Goal: Information Seeking & Learning: Learn about a topic

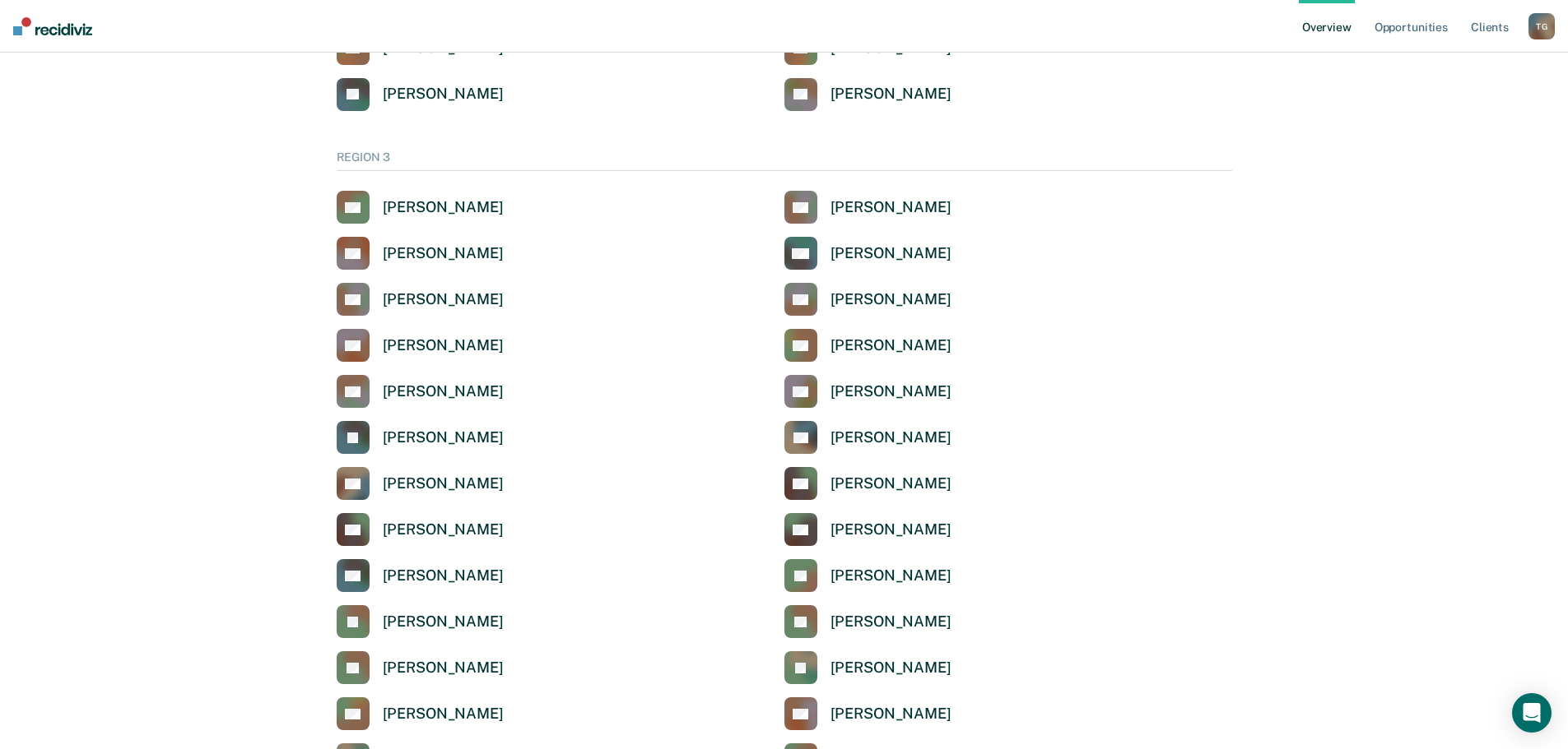
scroll to position [494, 0]
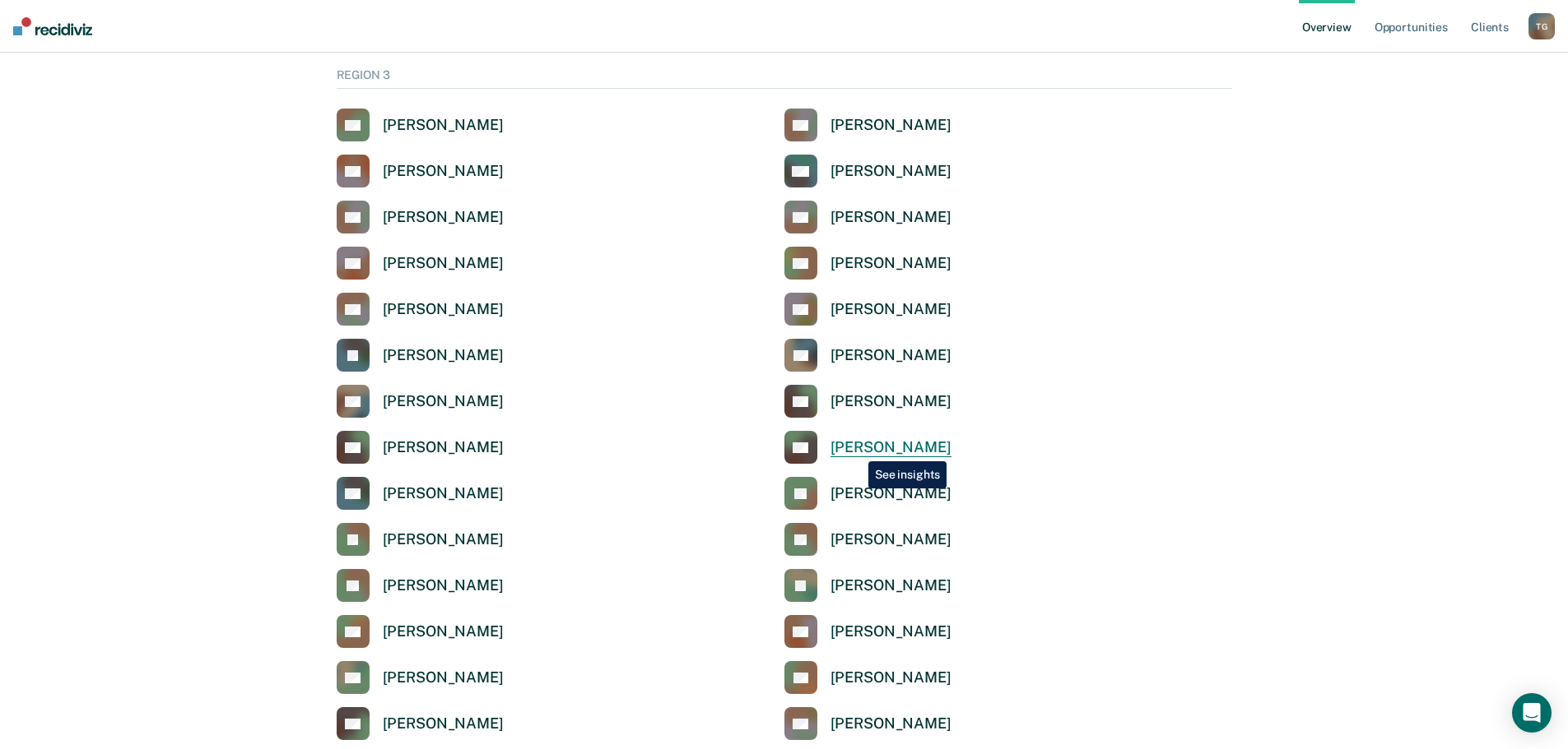
click at [856, 449] on div "[PERSON_NAME]" at bounding box center [891, 448] width 121 height 19
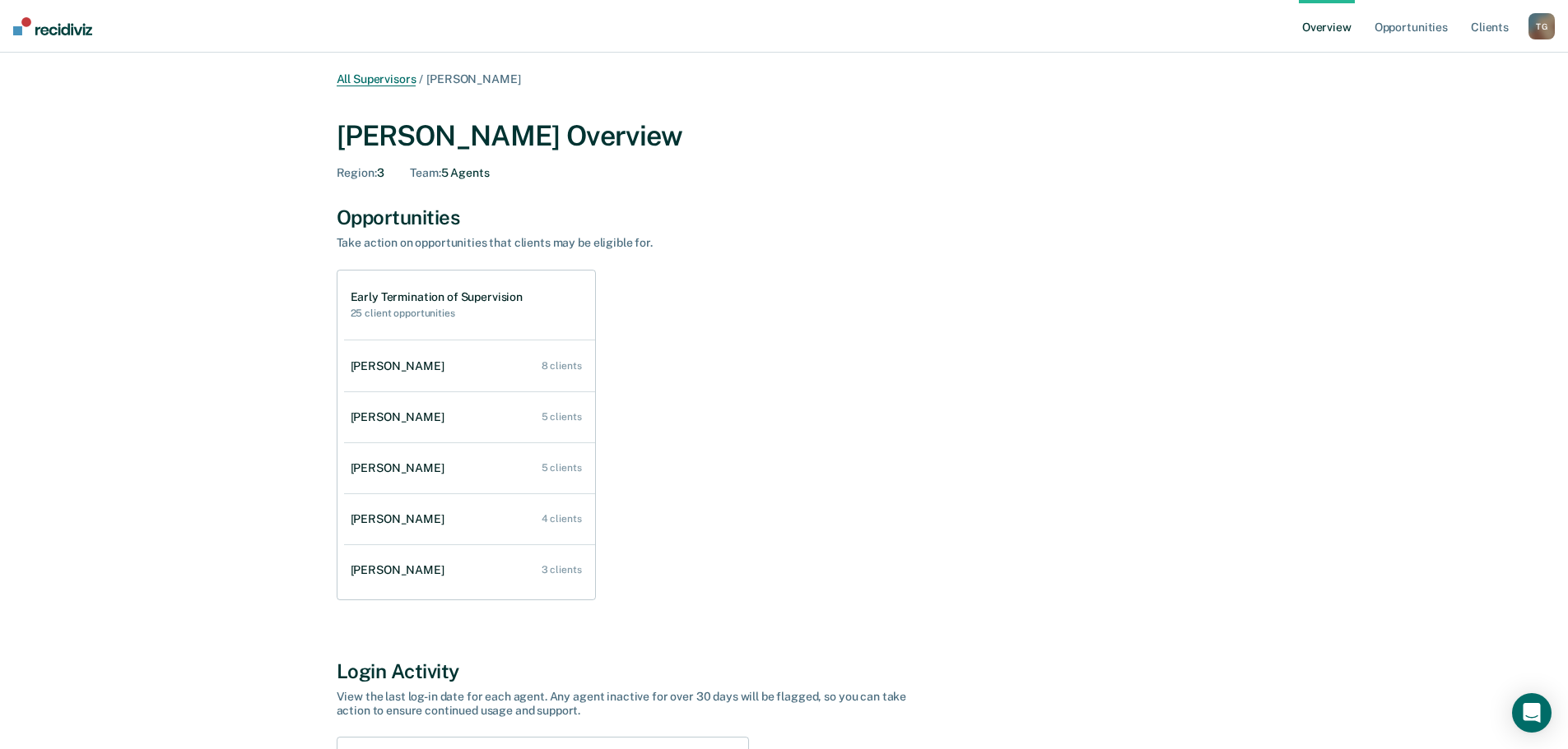
click at [368, 81] on link "All Supervisors" at bounding box center [376, 79] width 80 height 14
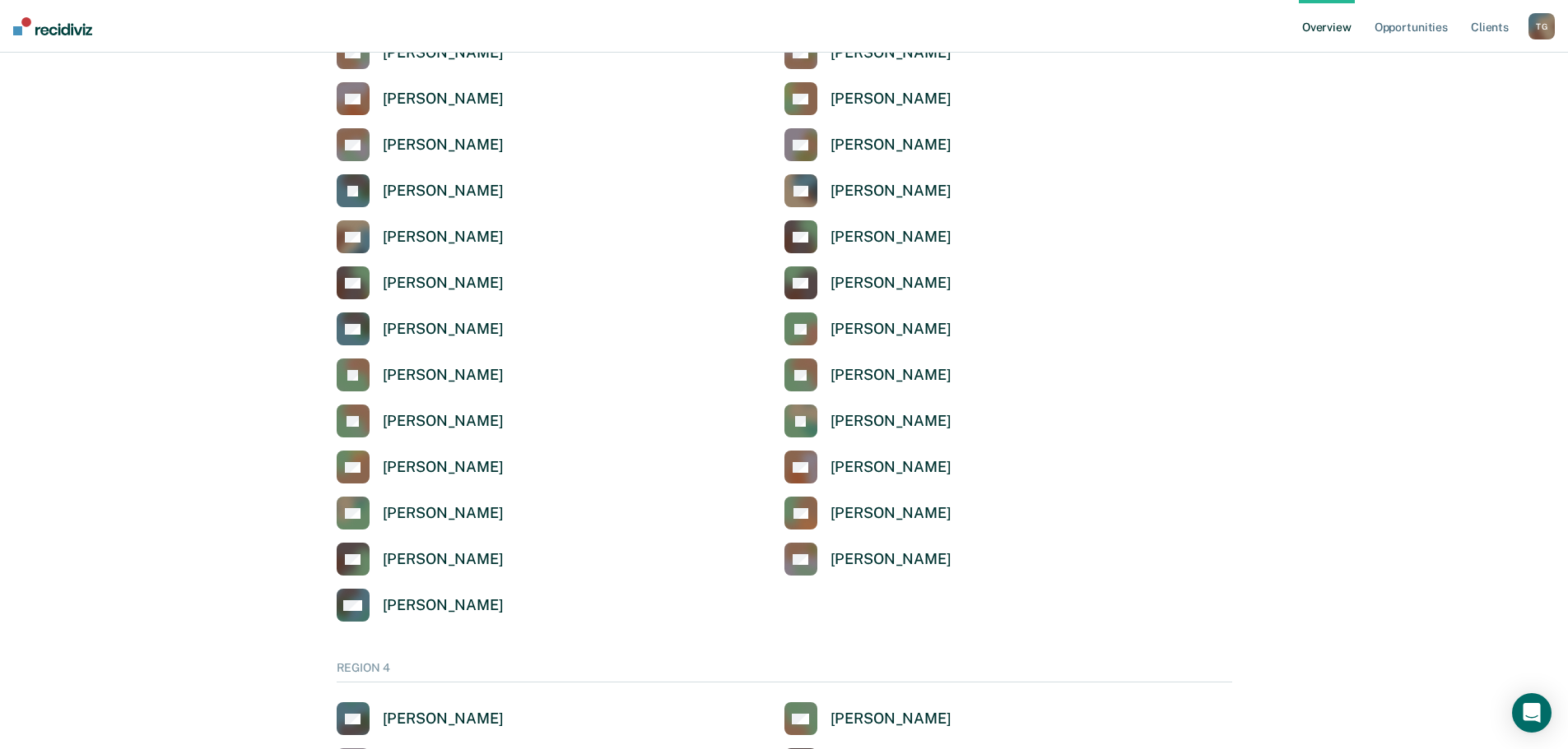
scroll to position [576, 0]
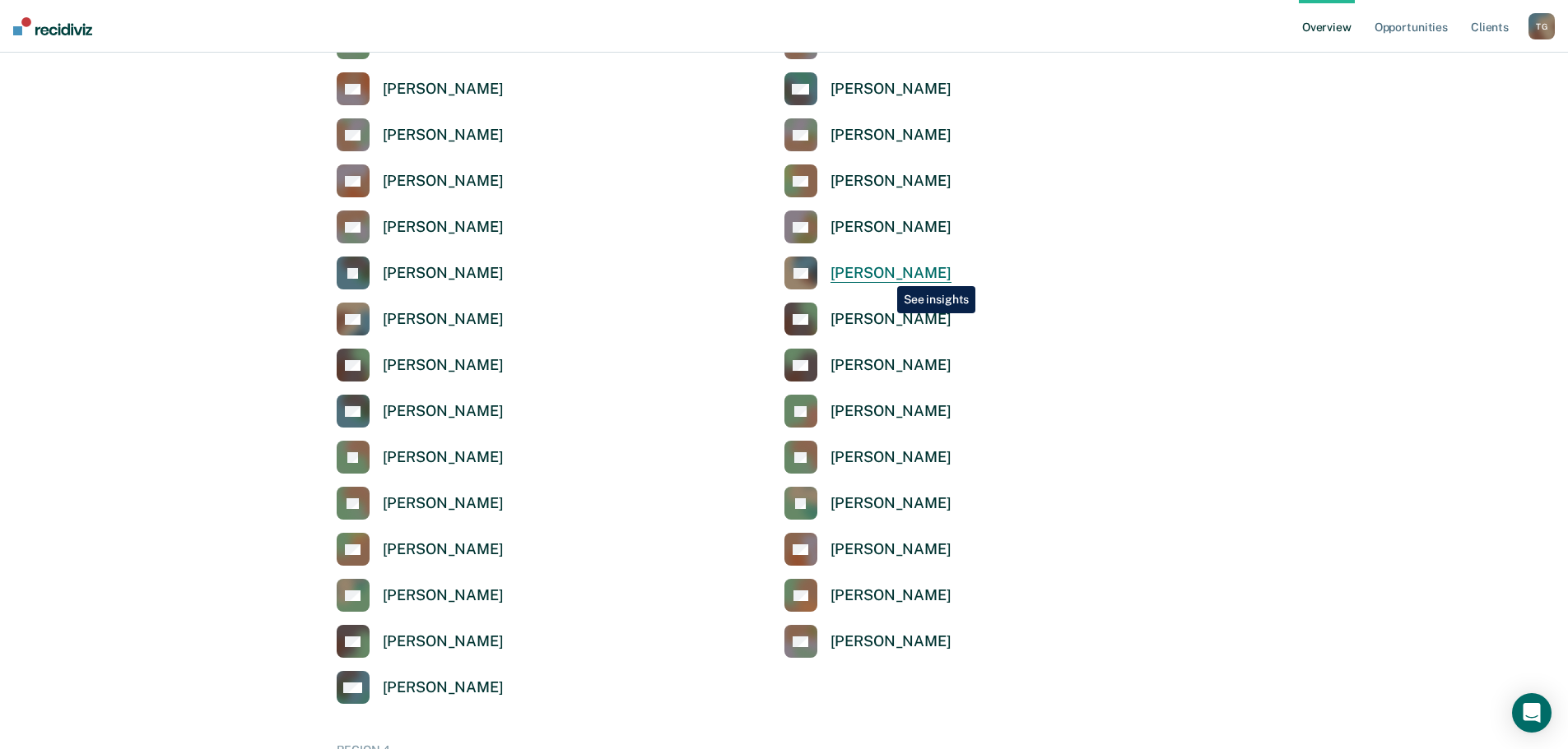
click at [885, 274] on div "[PERSON_NAME]" at bounding box center [891, 273] width 121 height 19
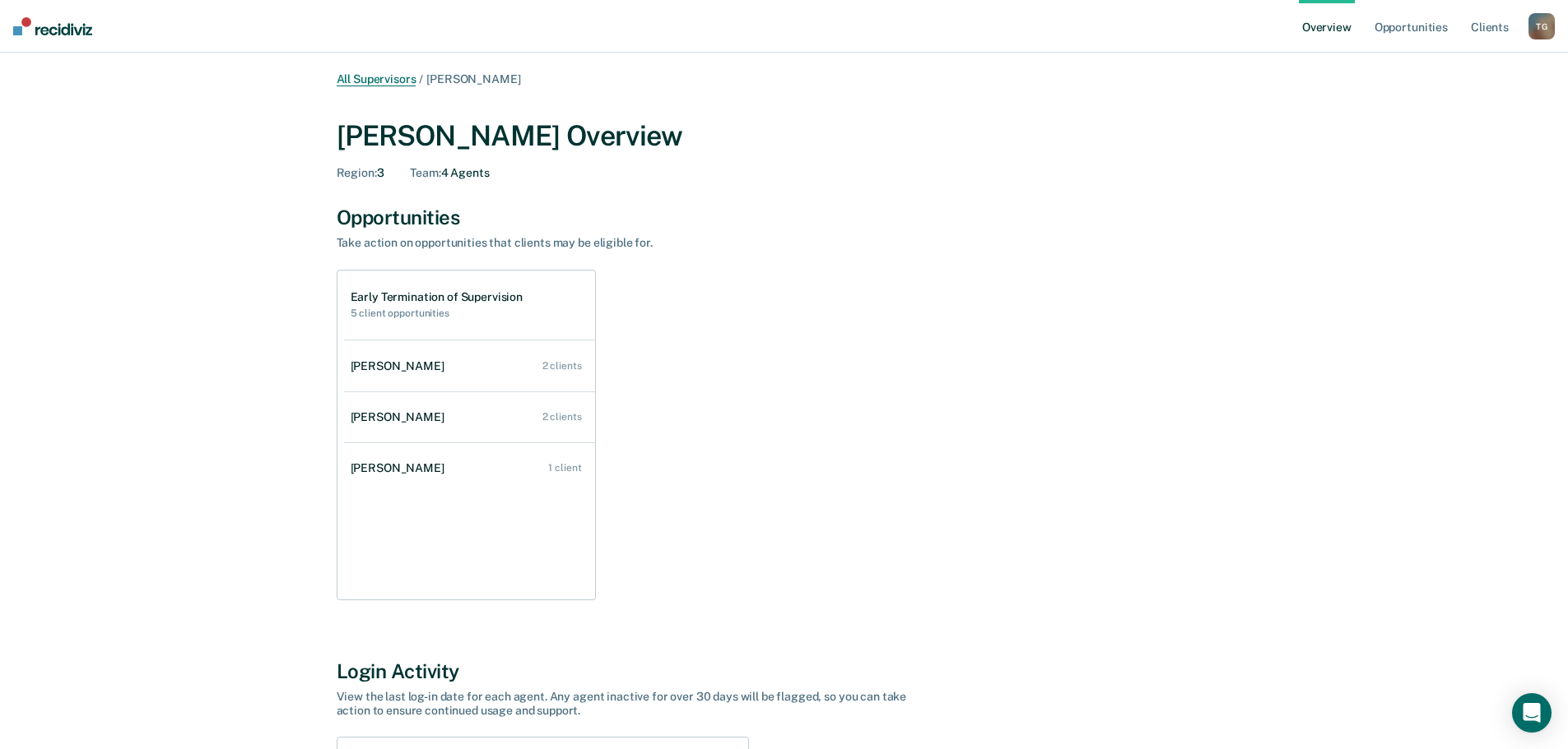
click at [413, 83] on link "All Supervisors" at bounding box center [376, 79] width 80 height 14
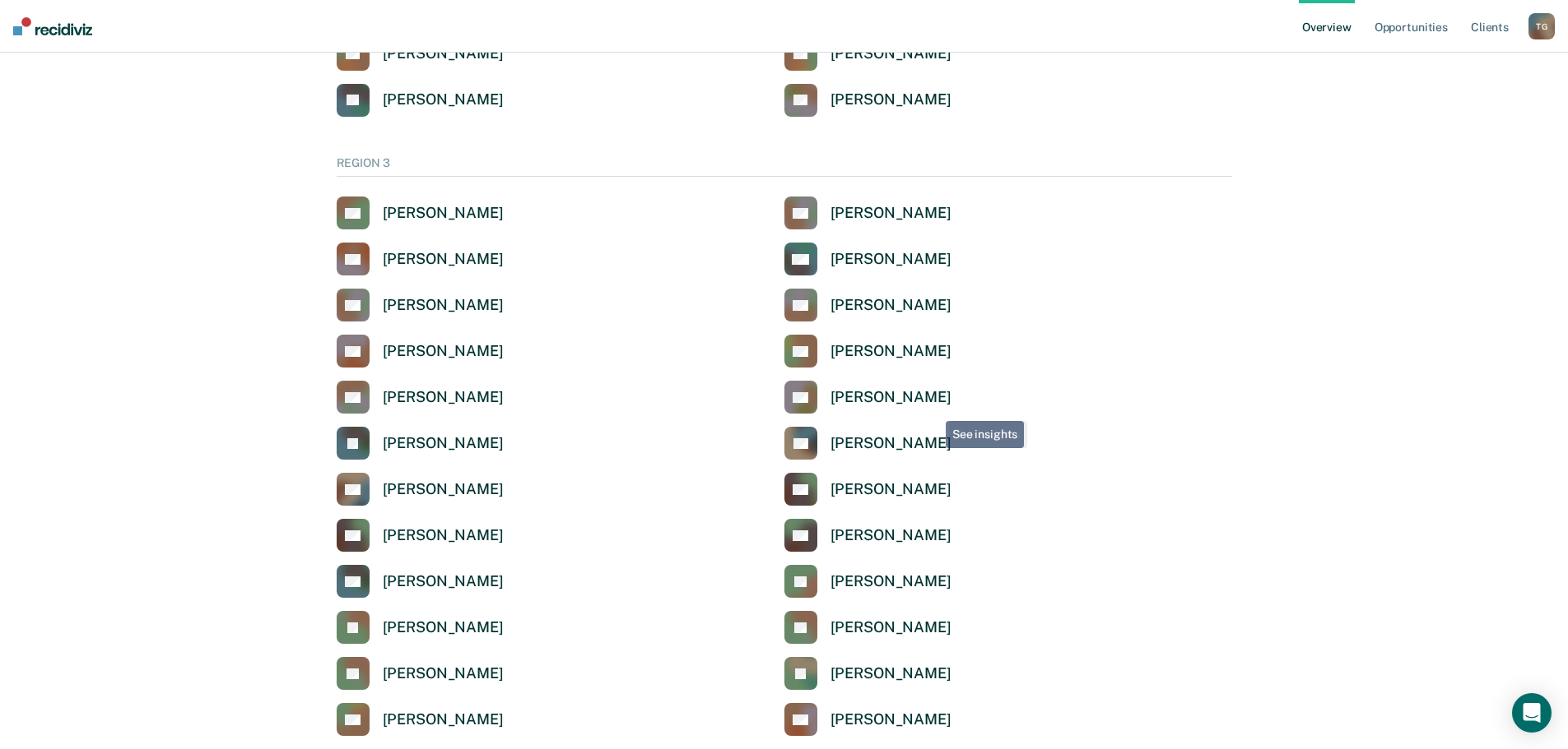
scroll to position [411, 0]
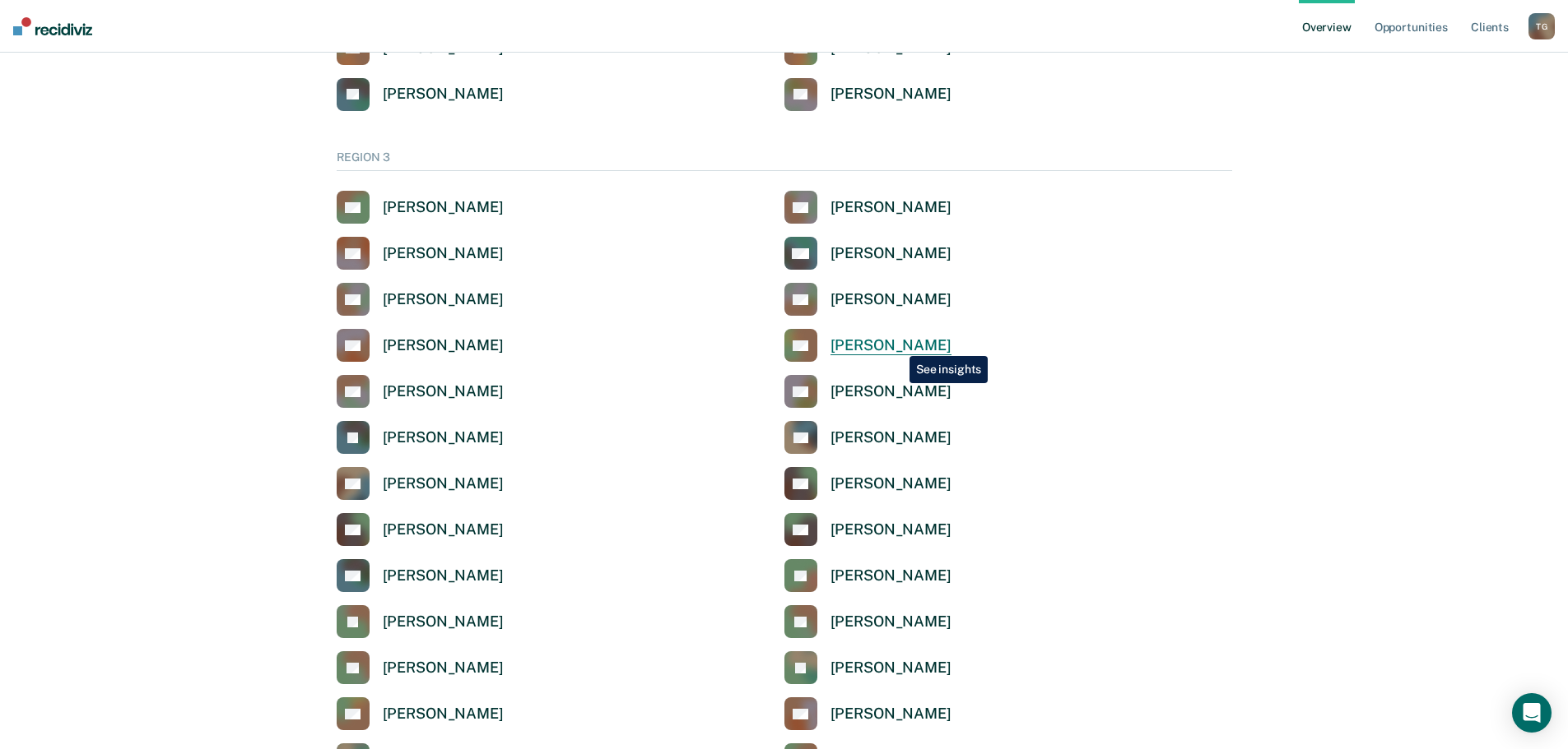
click at [897, 344] on div "[PERSON_NAME]" at bounding box center [891, 345] width 121 height 19
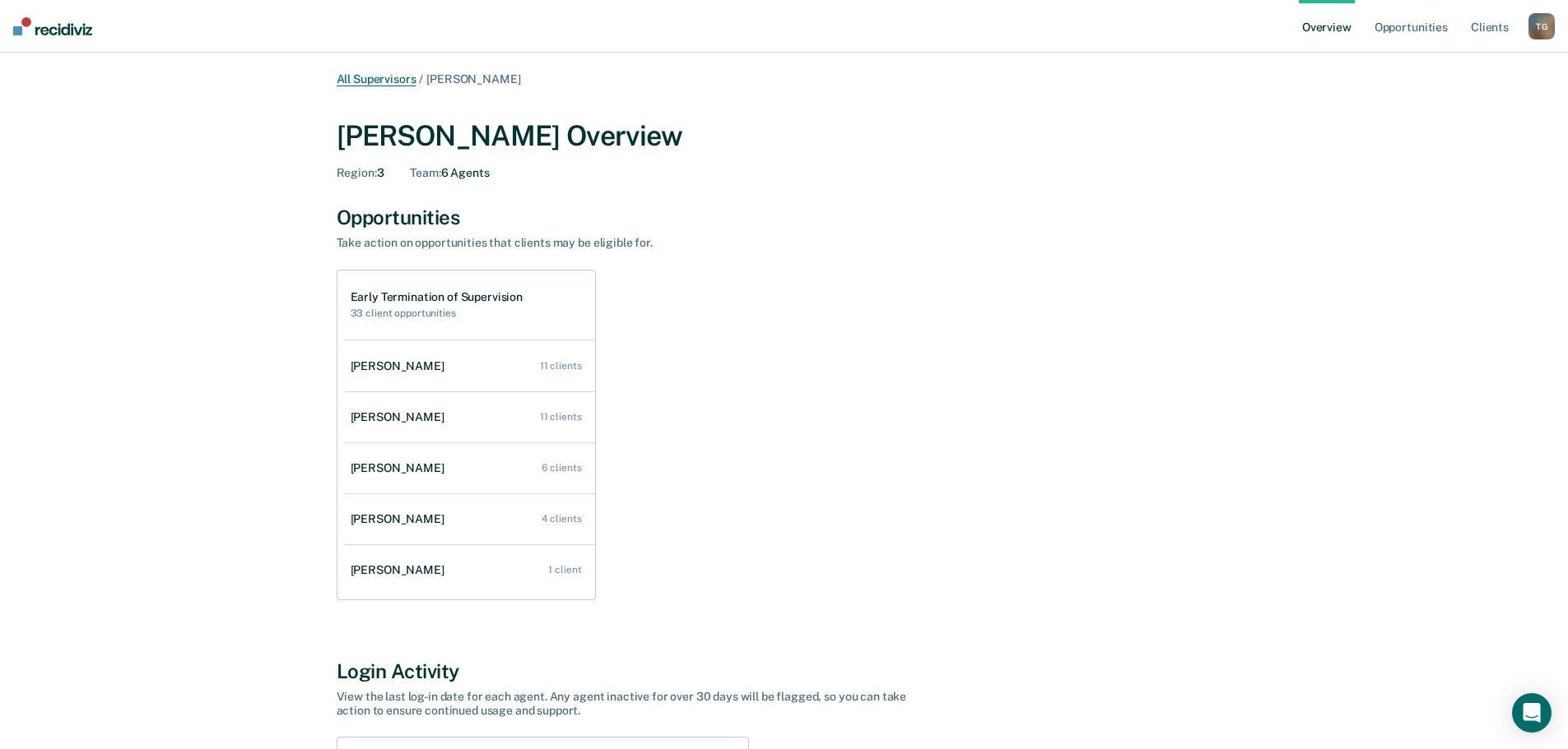
click at [408, 82] on link "All Supervisors" at bounding box center [376, 79] width 80 height 14
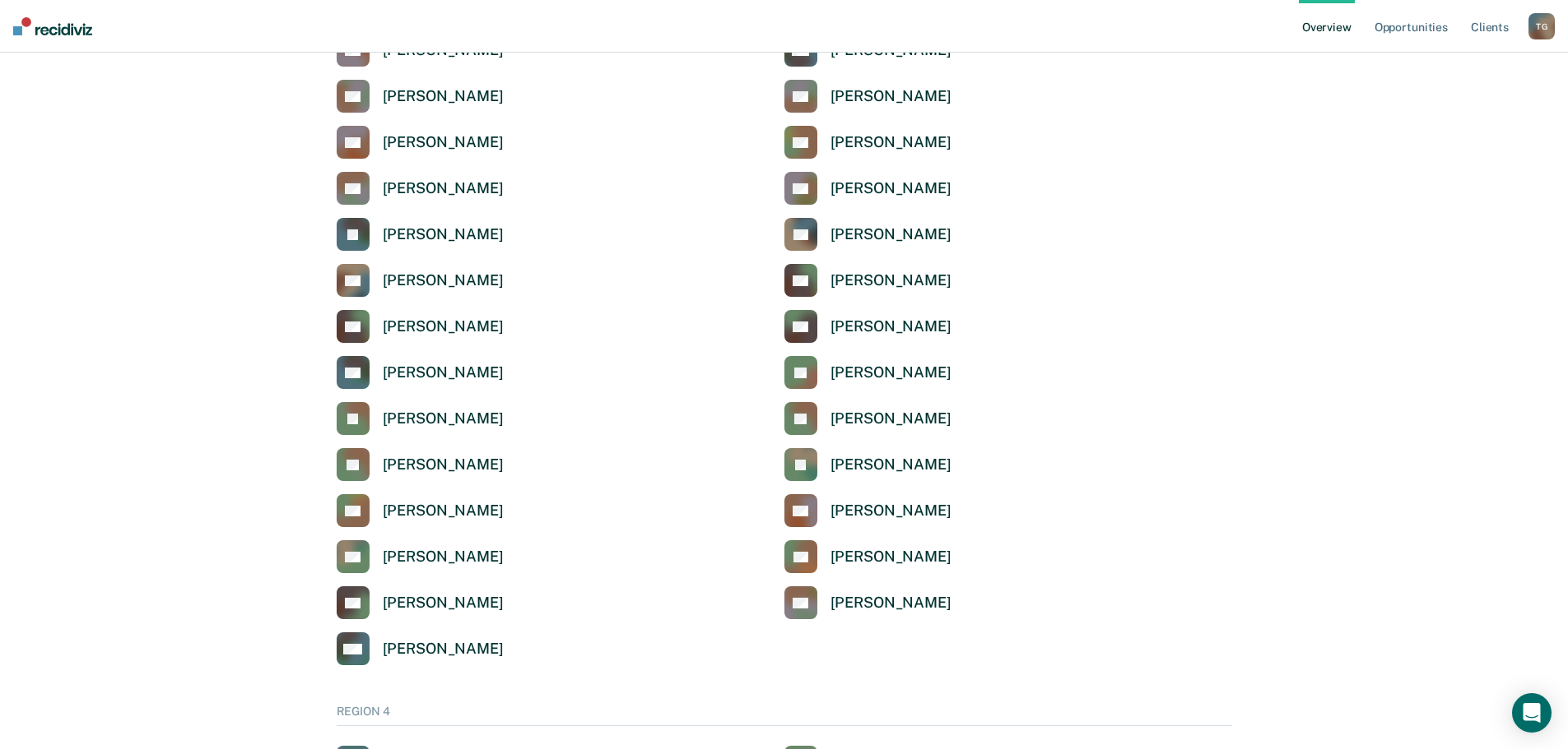
scroll to position [658, 0]
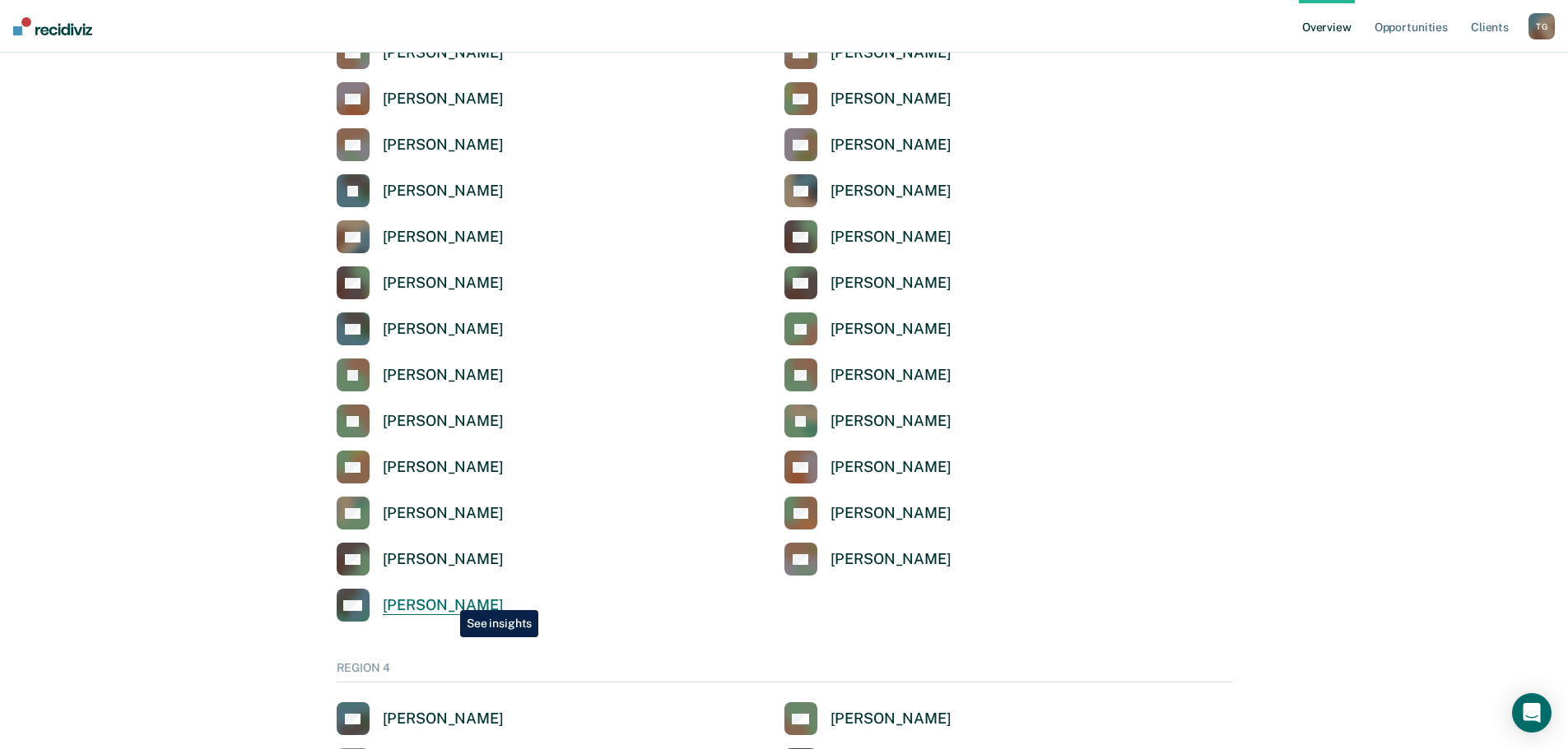
click at [448, 598] on div "[PERSON_NAME]" at bounding box center [443, 605] width 121 height 19
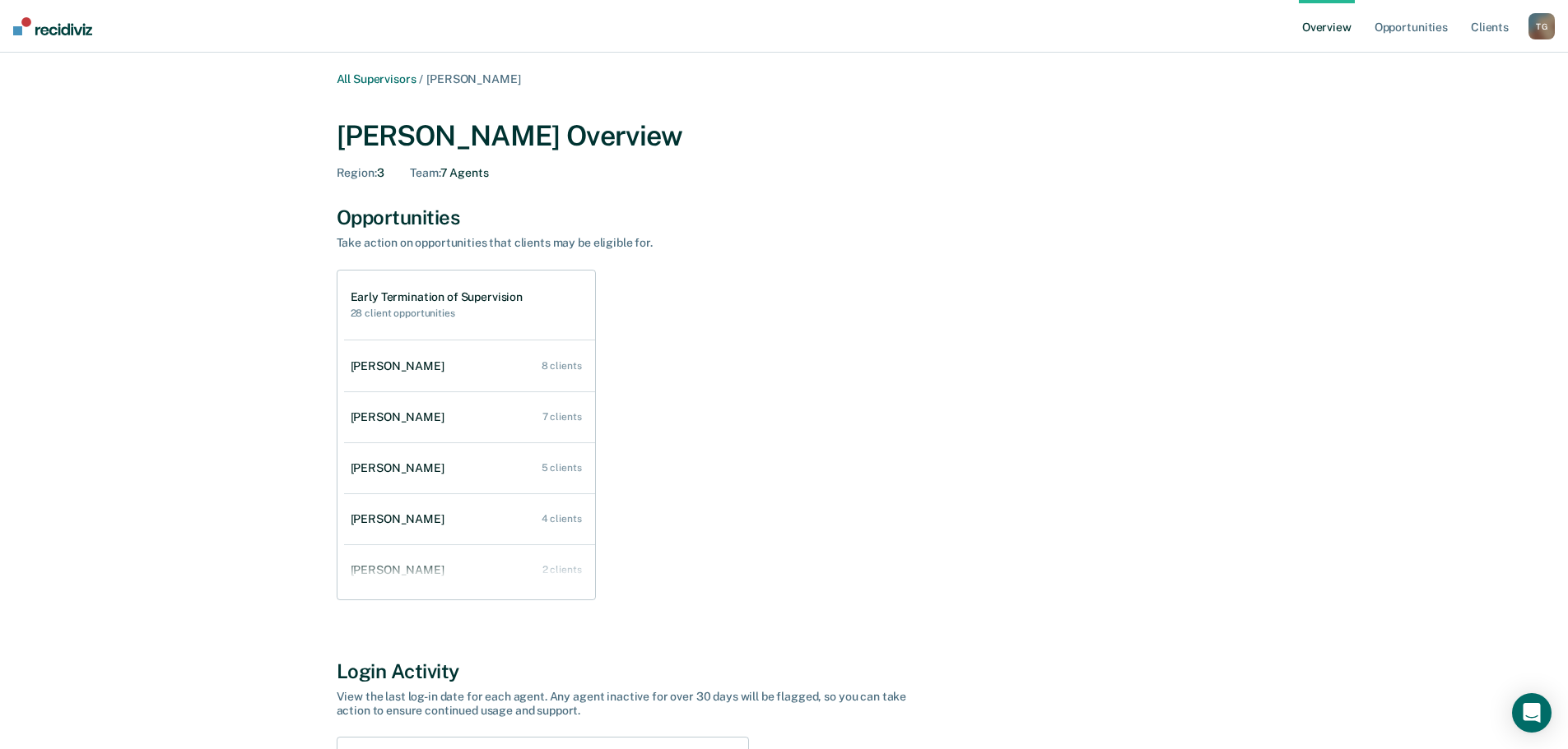
scroll to position [658, 0]
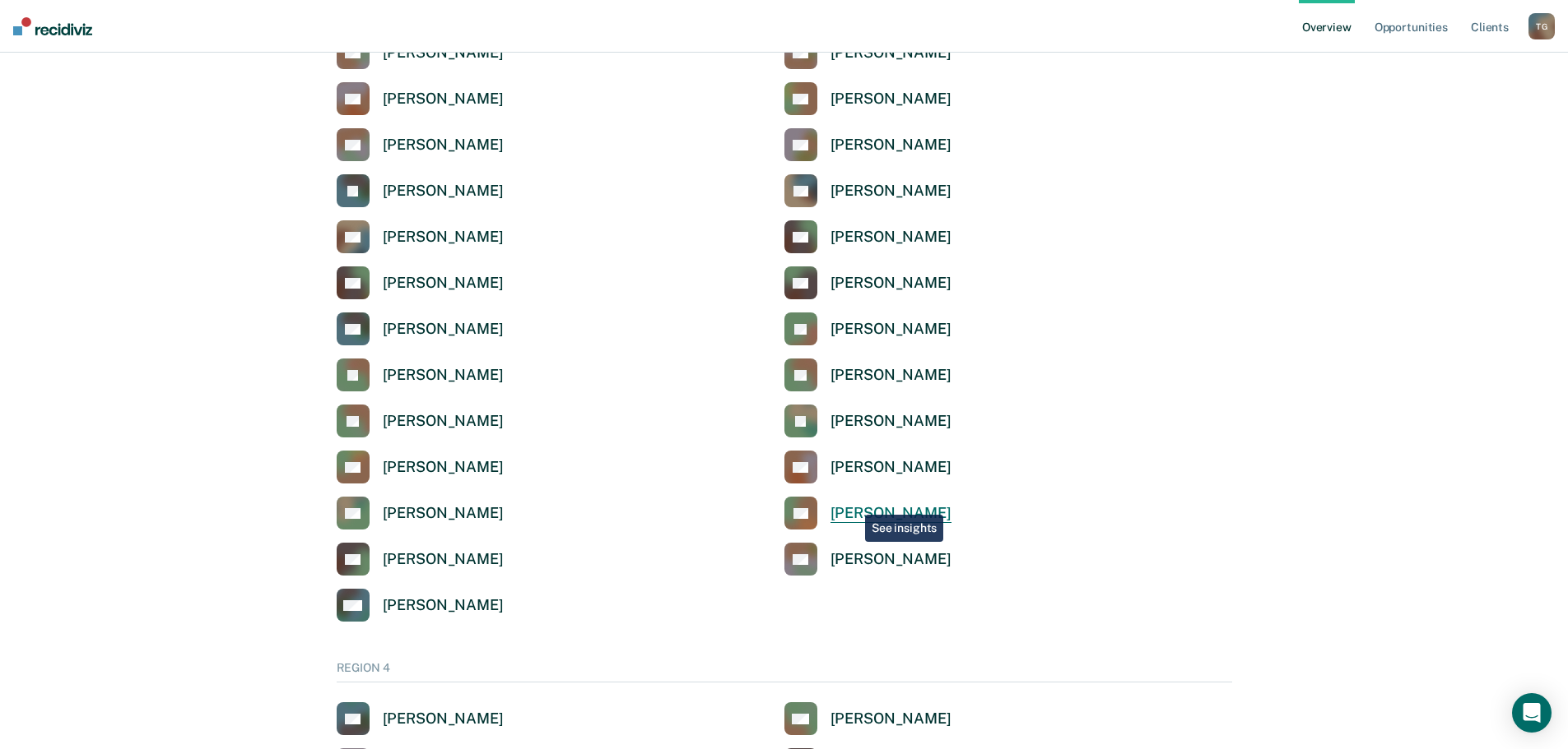
click at [853, 503] on link "RS [PERSON_NAME]" at bounding box center [867, 514] width 167 height 33
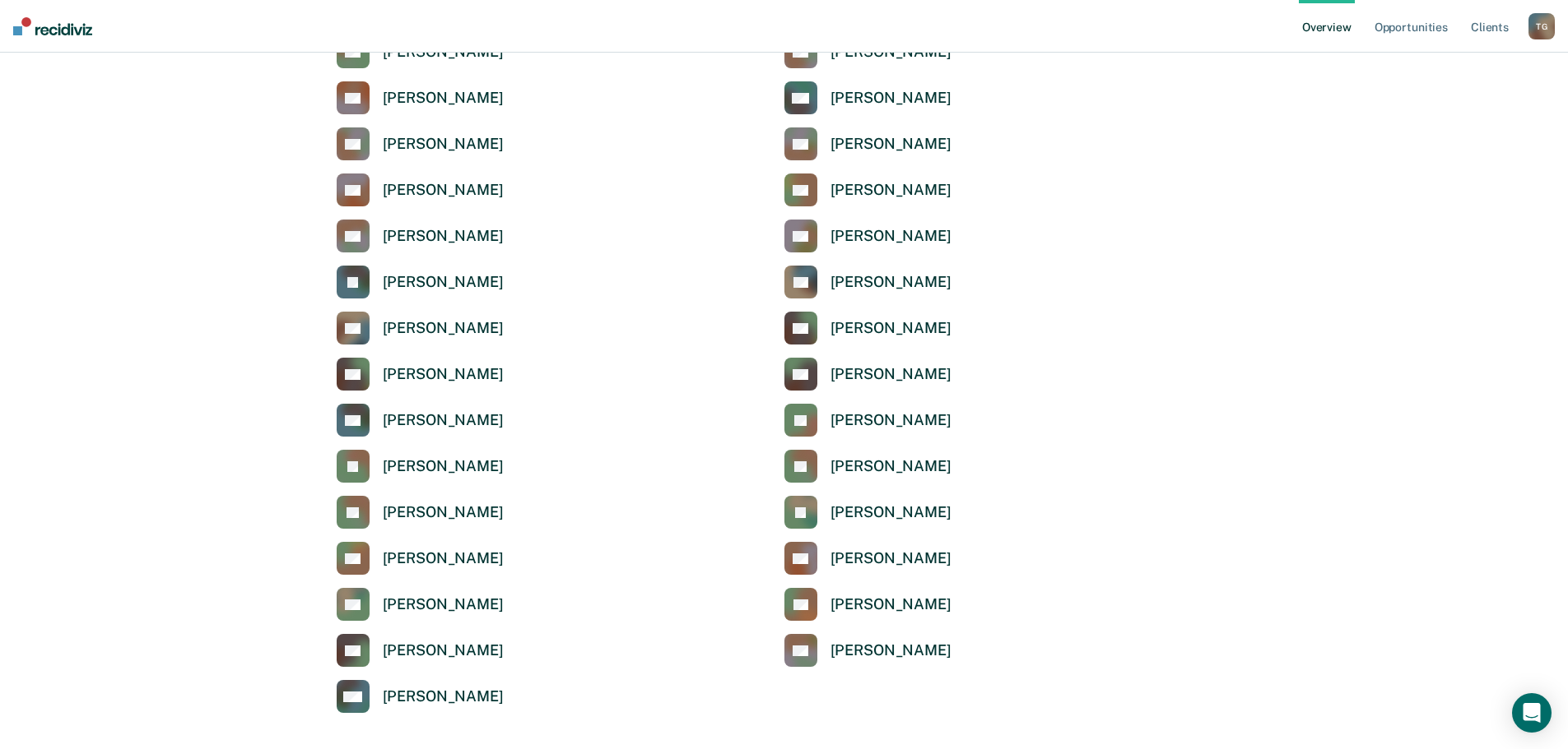
scroll to position [494, 0]
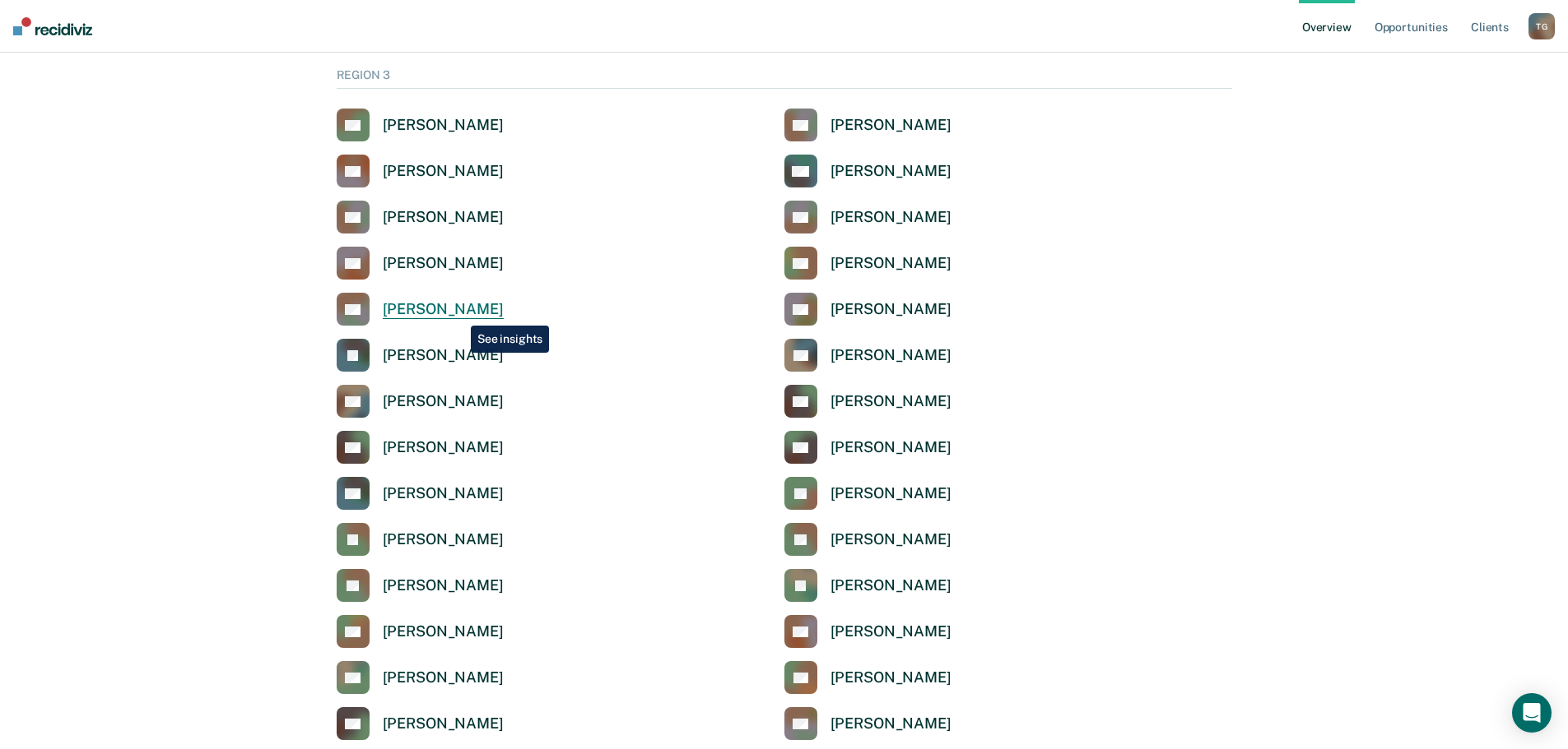
click at [459, 314] on div "[PERSON_NAME]" at bounding box center [443, 310] width 121 height 19
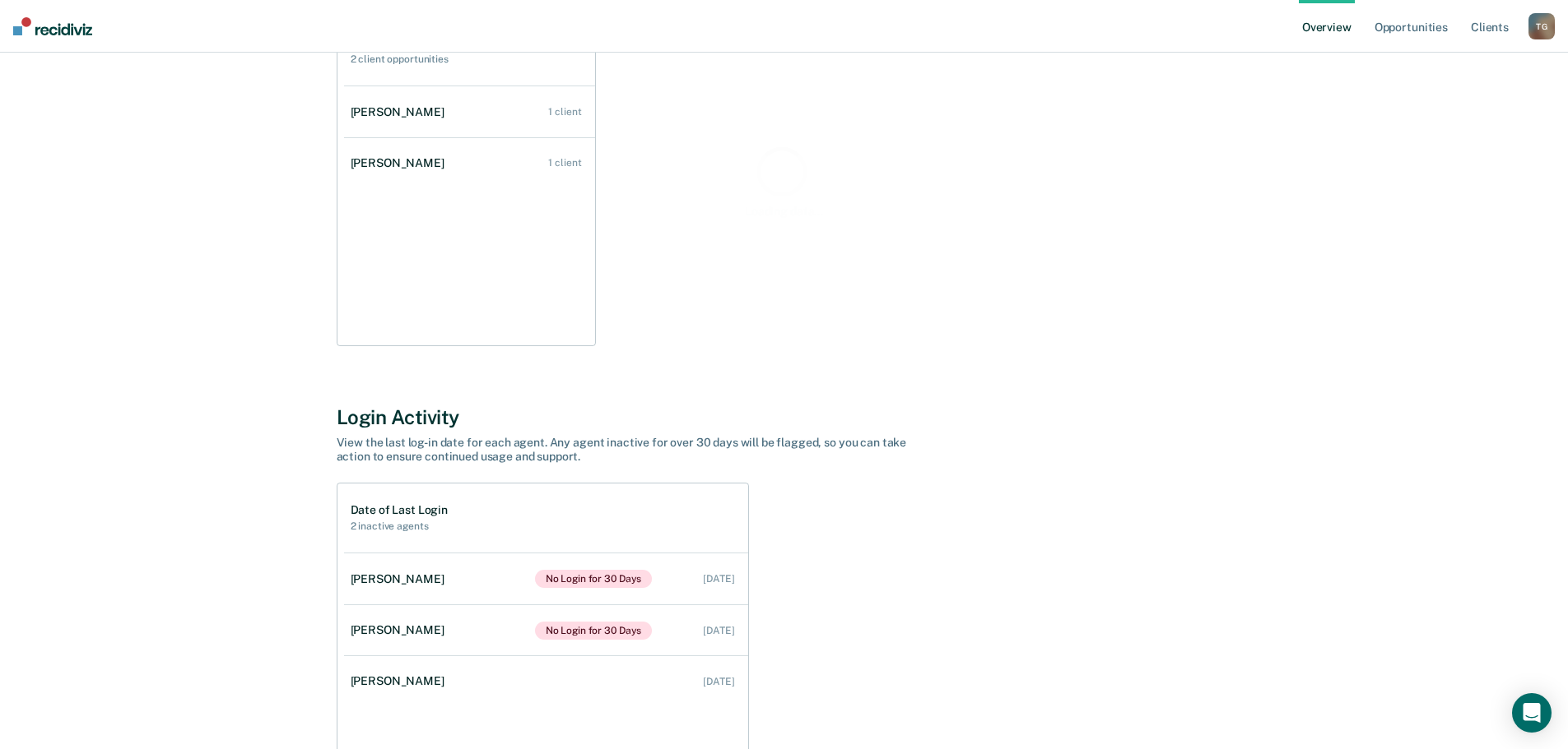
scroll to position [284, 0]
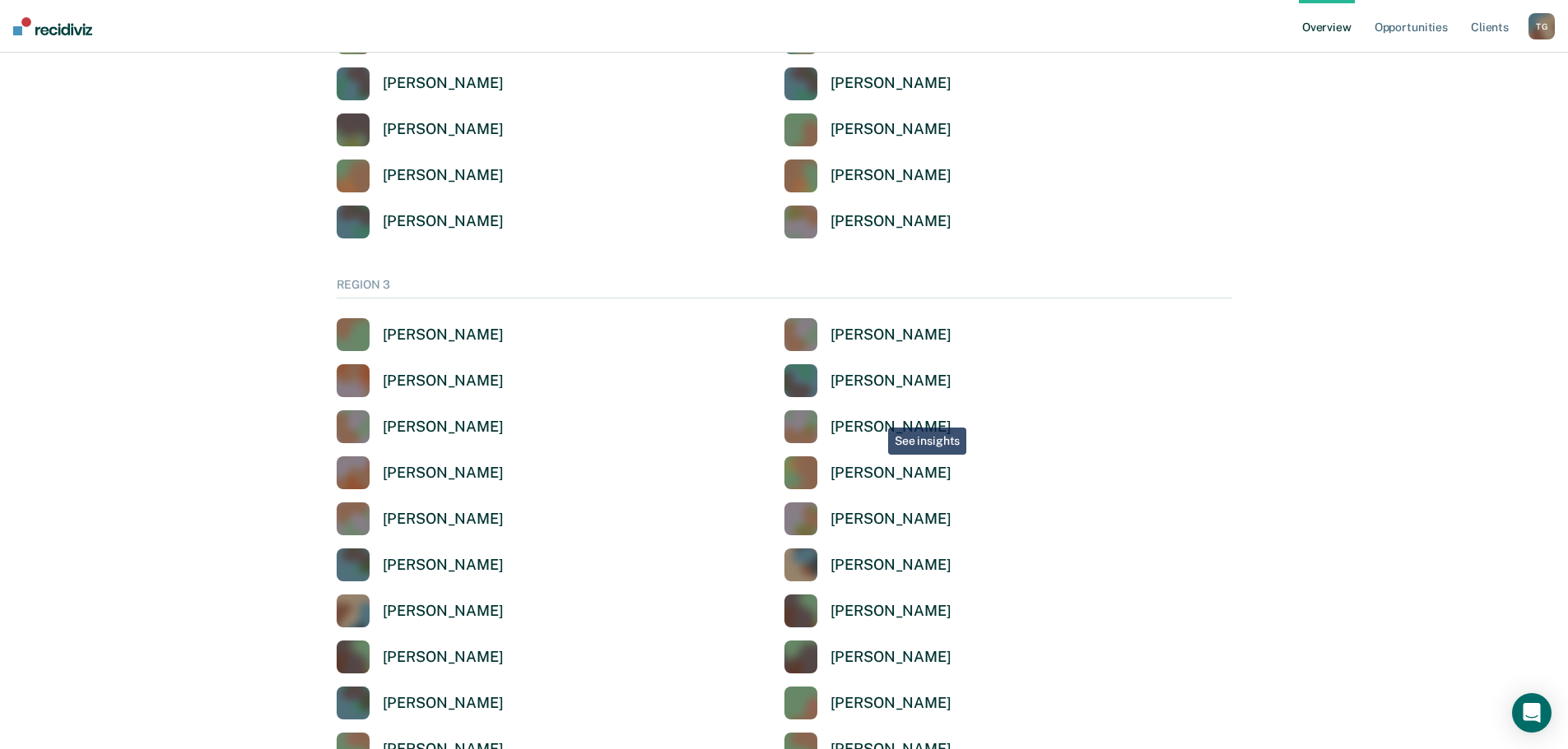
scroll to position [494, 0]
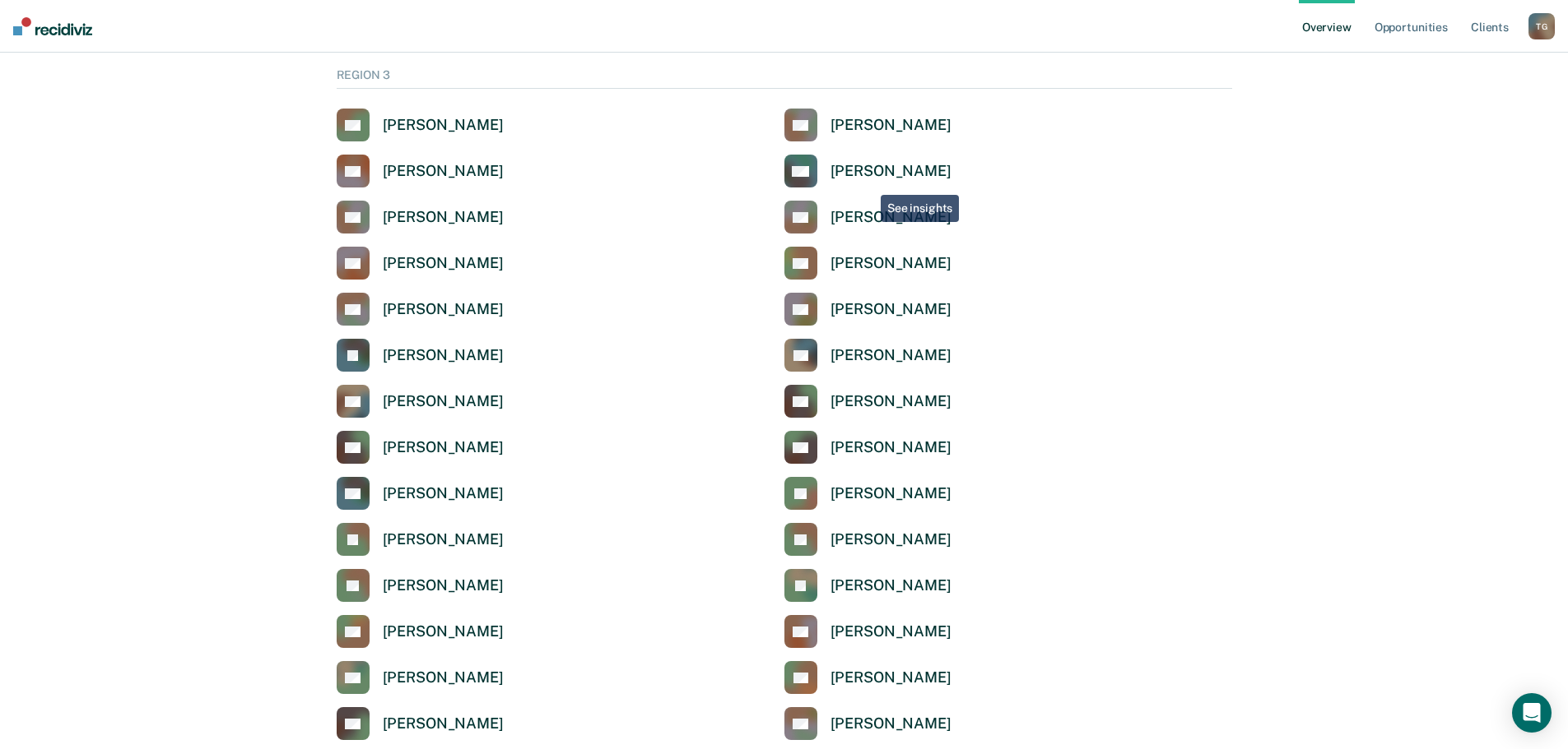
click at [868, 183] on link "MA [PERSON_NAME]" at bounding box center [867, 171] width 167 height 33
